Goal: Information Seeking & Learning: Get advice/opinions

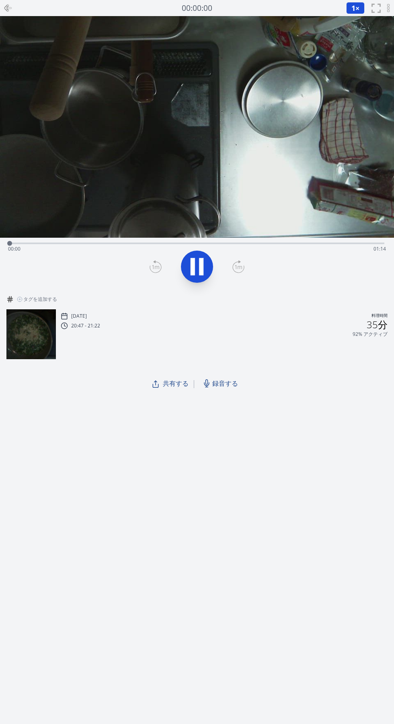
click at [224, 383] on font "録音する" at bounding box center [225, 383] width 26 height 9
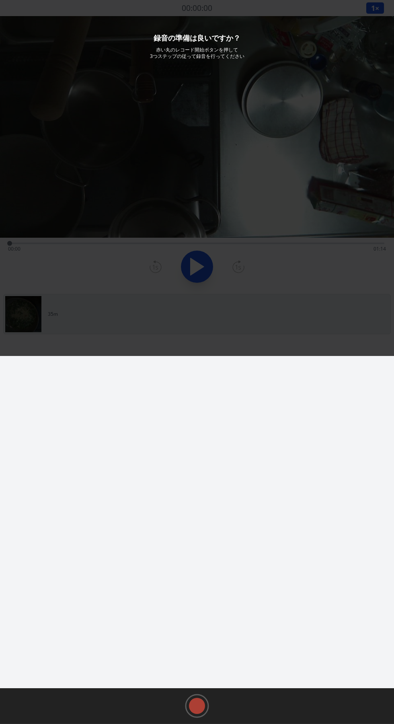
click at [196, 707] on rect at bounding box center [197, 705] width 12 height 12
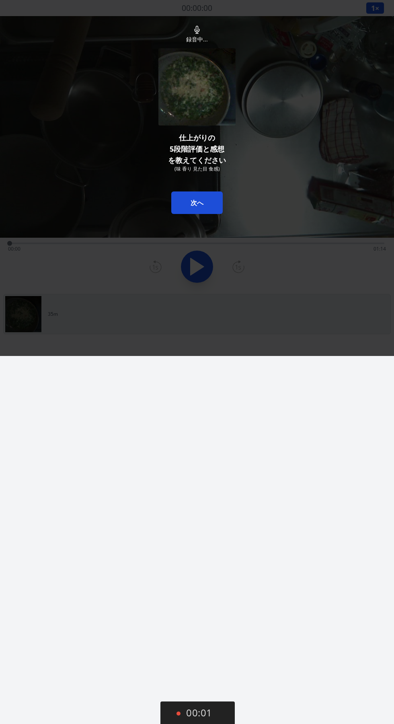
click at [189, 714] on button "00:01" at bounding box center [197, 713] width 74 height 24
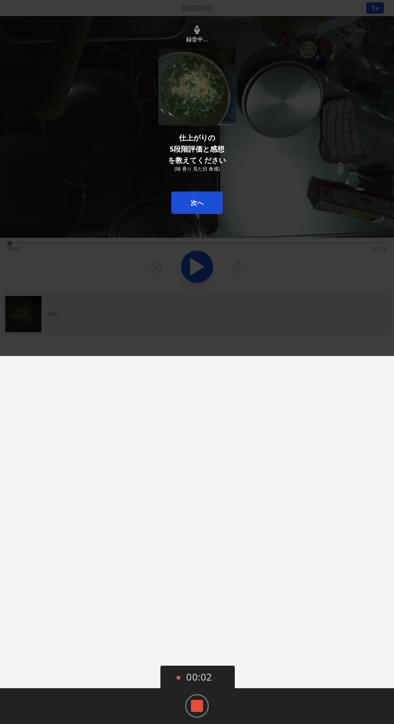
click at [197, 705] on rect at bounding box center [197, 705] width 12 height 12
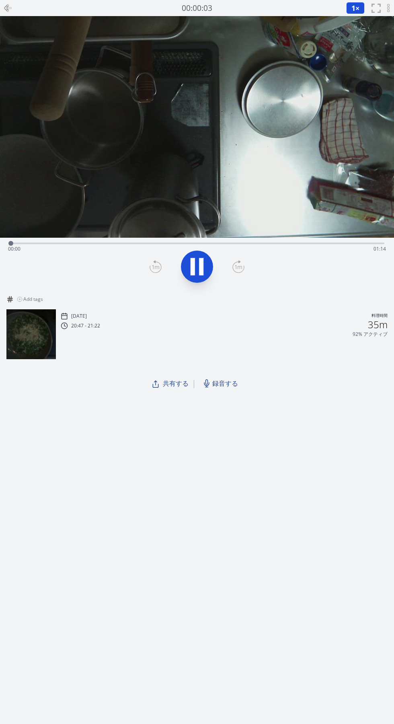
click at [206, 383] on icon at bounding box center [207, 383] width 8 height 8
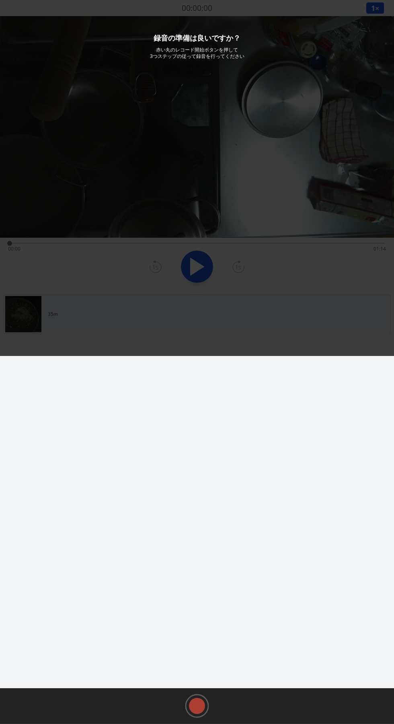
click at [187, 706] on icon at bounding box center [197, 705] width 24 height 24
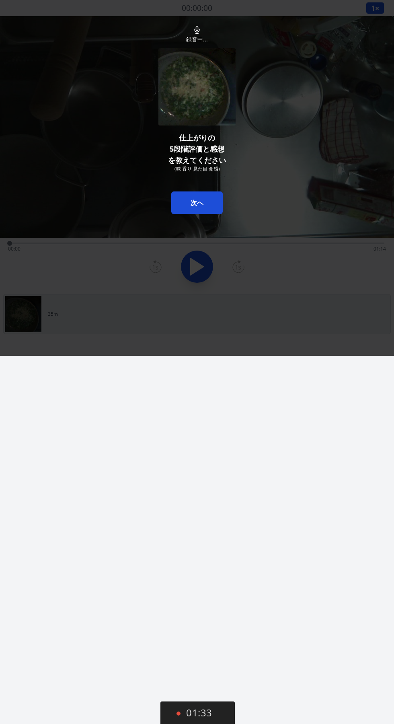
click at [185, 208] on button "次へ" at bounding box center [196, 202] width 51 height 23
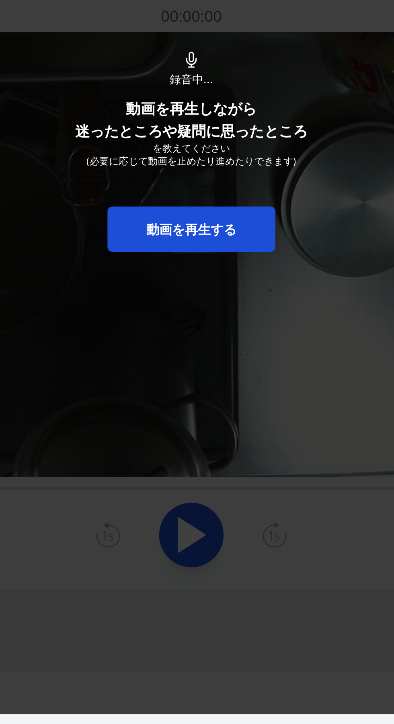
click at [183, 109] on link "動画を再生する" at bounding box center [197, 114] width 84 height 23
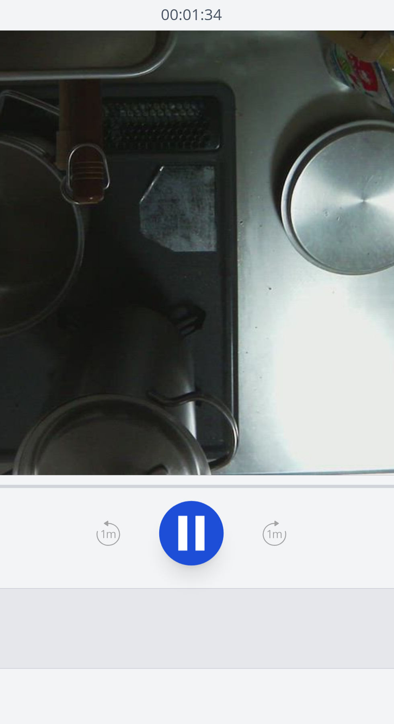
click at [191, 264] on icon at bounding box center [193, 266] width 4 height 17
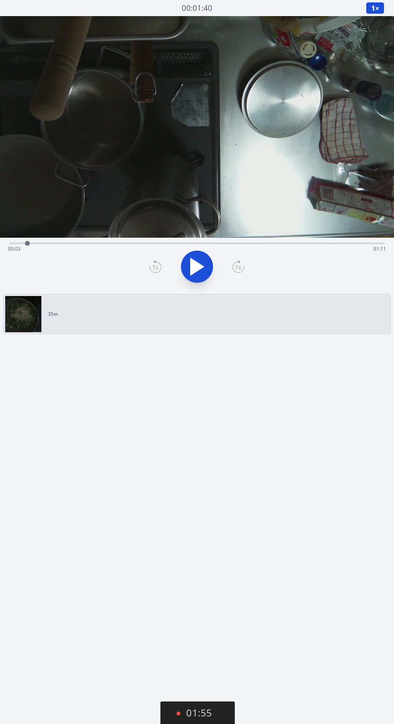
click at [187, 723] on button "01:55" at bounding box center [197, 713] width 74 height 24
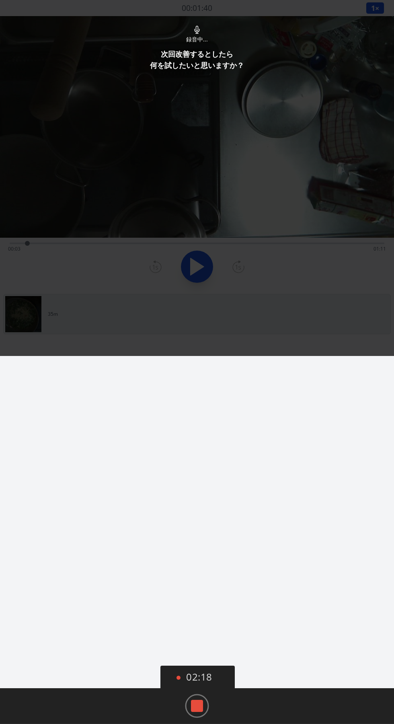
click at [197, 705] on rect at bounding box center [197, 705] width 12 height 12
